Goal: Check status: Check status

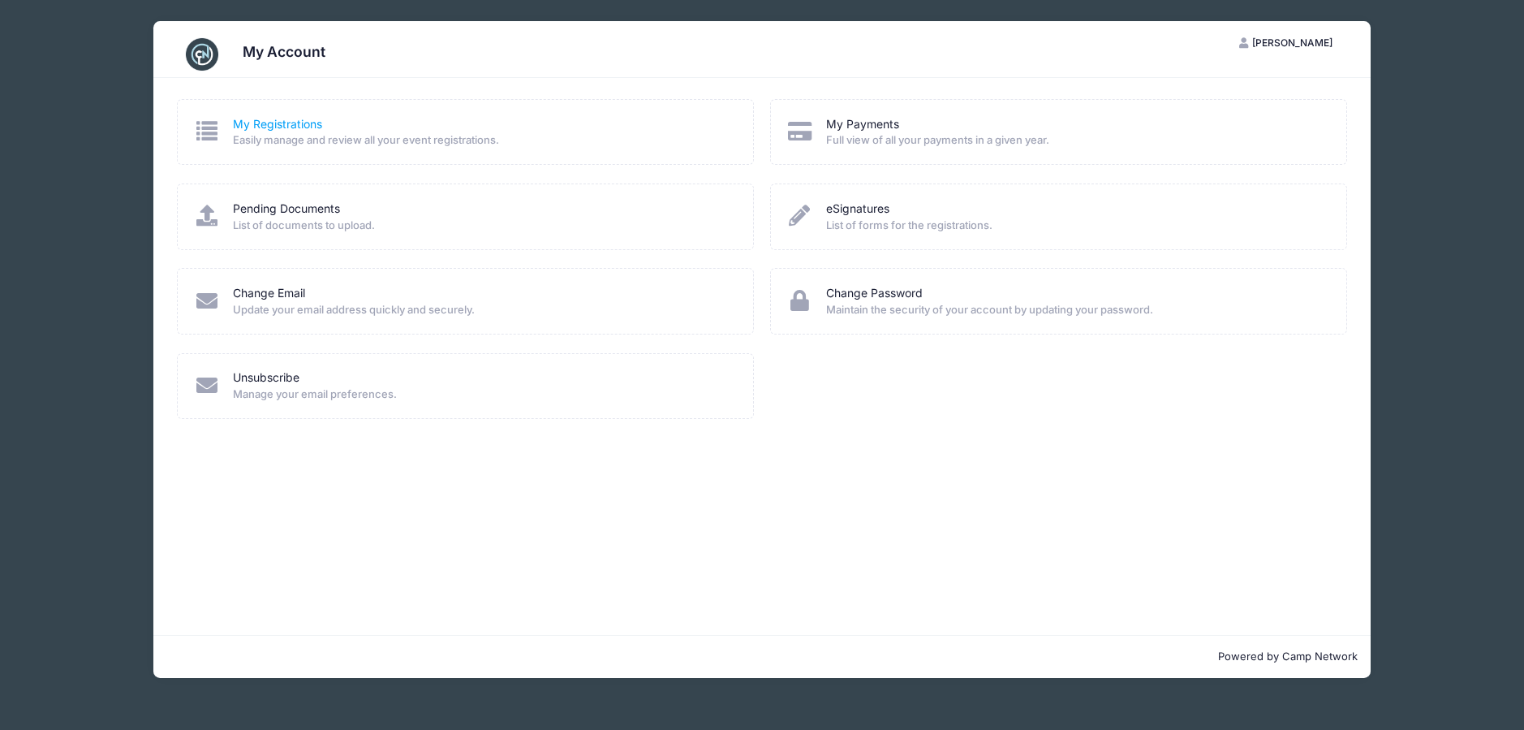
click at [295, 123] on link "My Registrations" at bounding box center [277, 124] width 89 height 17
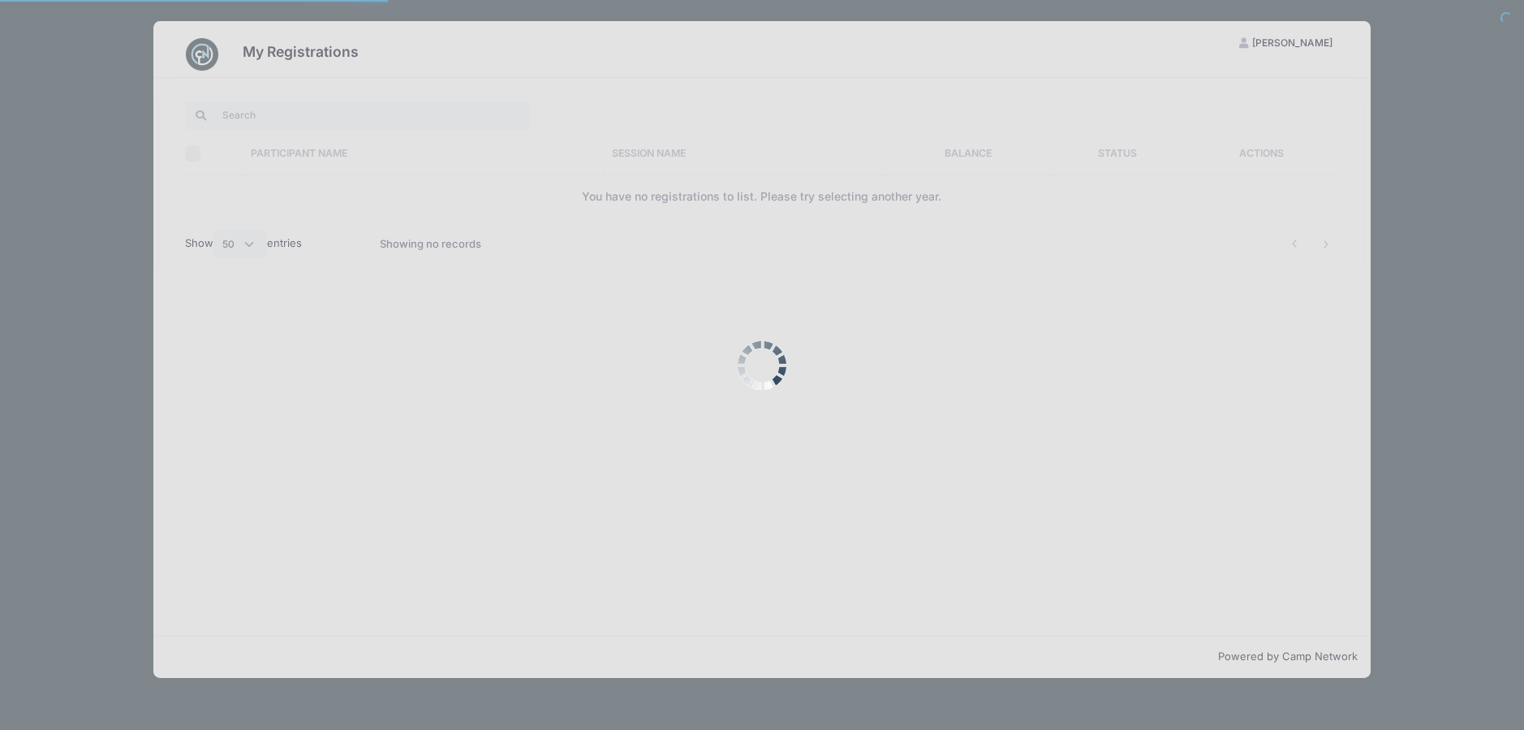
select select "50"
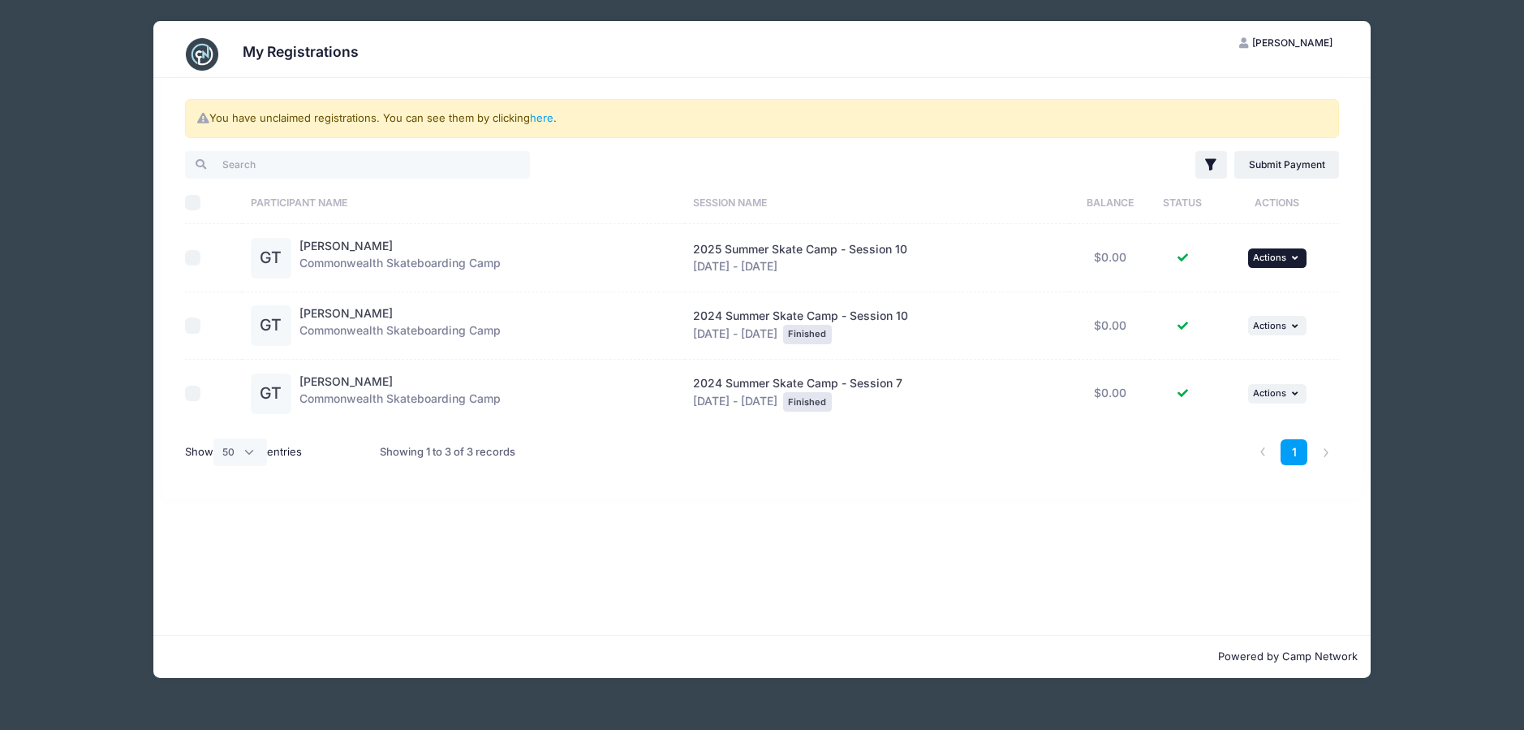
click at [1299, 260] on icon "button" at bounding box center [1297, 257] width 10 height 9
click at [928, 189] on th "Session Name" at bounding box center [877, 202] width 385 height 43
click at [1267, 398] on span "Actions" at bounding box center [1269, 392] width 33 height 11
click at [1174, 508] on div "You have unclaimed registrations. You can see them by clicking here . Filter Fi…" at bounding box center [761, 356] width 1217 height 557
click at [540, 117] on link "here" at bounding box center [542, 117] width 24 height 13
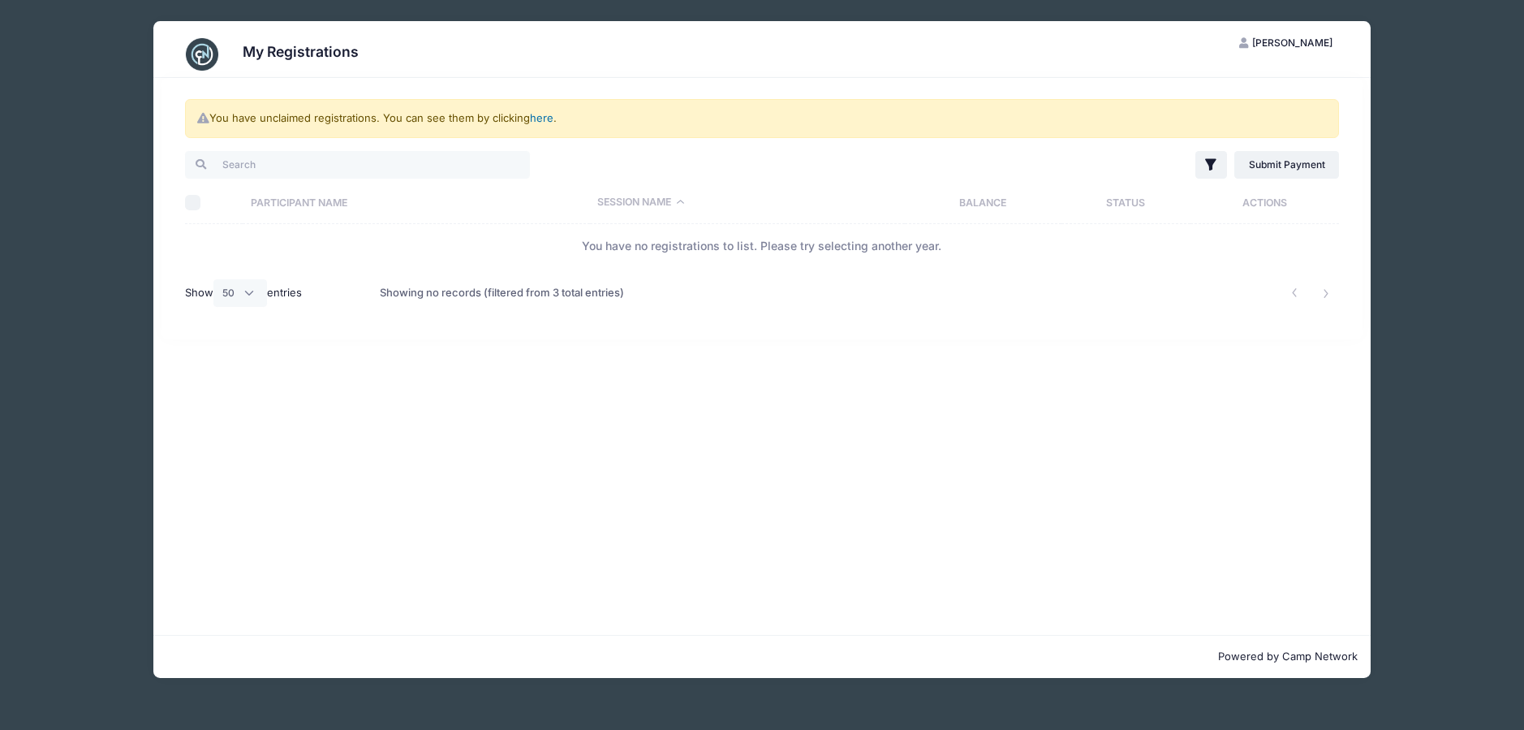
click at [540, 117] on link "here" at bounding box center [542, 117] width 24 height 13
